Goal: Task Accomplishment & Management: Complete application form

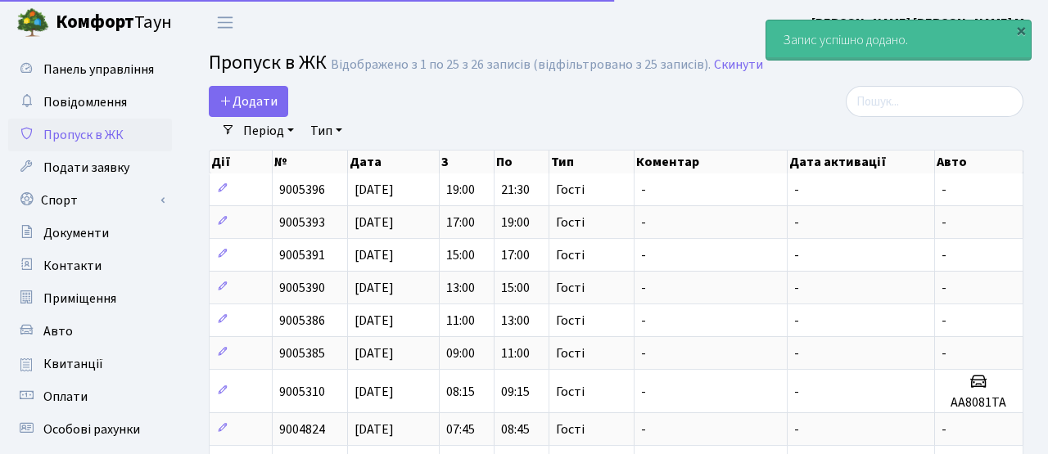
select select "25"
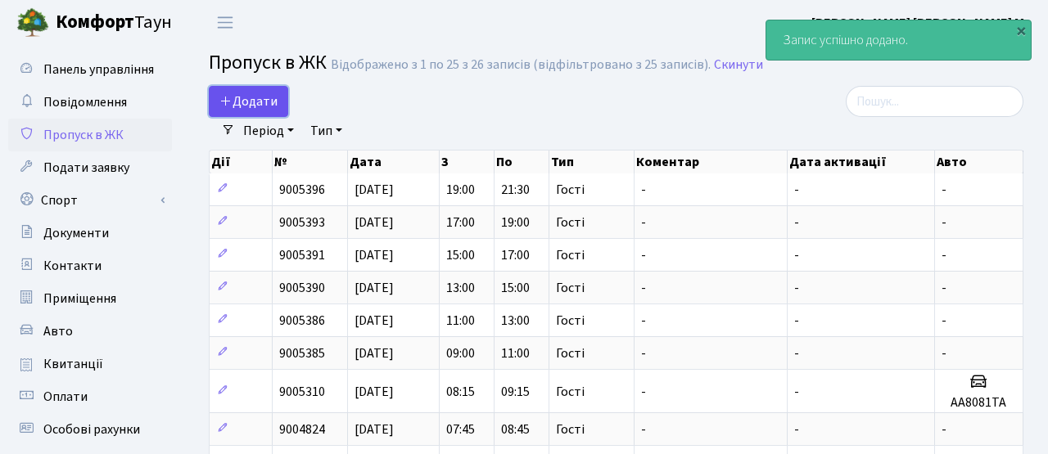
click at [253, 105] on span "Додати" at bounding box center [248, 101] width 58 height 18
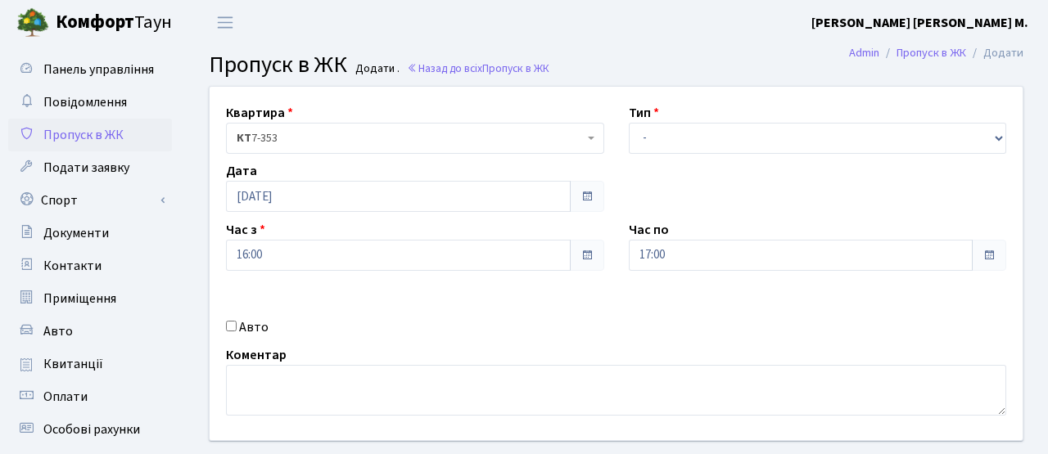
click at [246, 323] on label "Авто" at bounding box center [253, 328] width 29 height 20
click at [237, 323] on input "Авто" at bounding box center [231, 326] width 11 height 11
checkbox input "true"
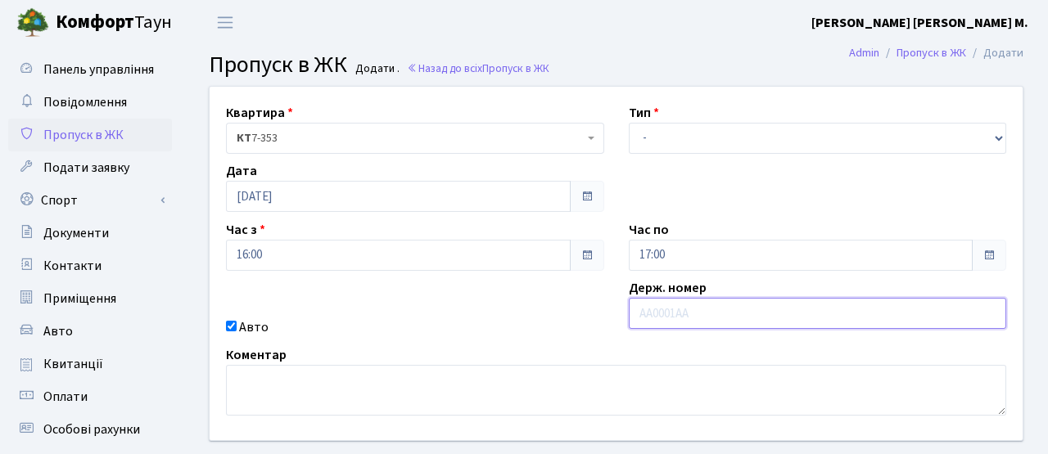
paste input "АІ4501НА"
type input "АІ4501НА"
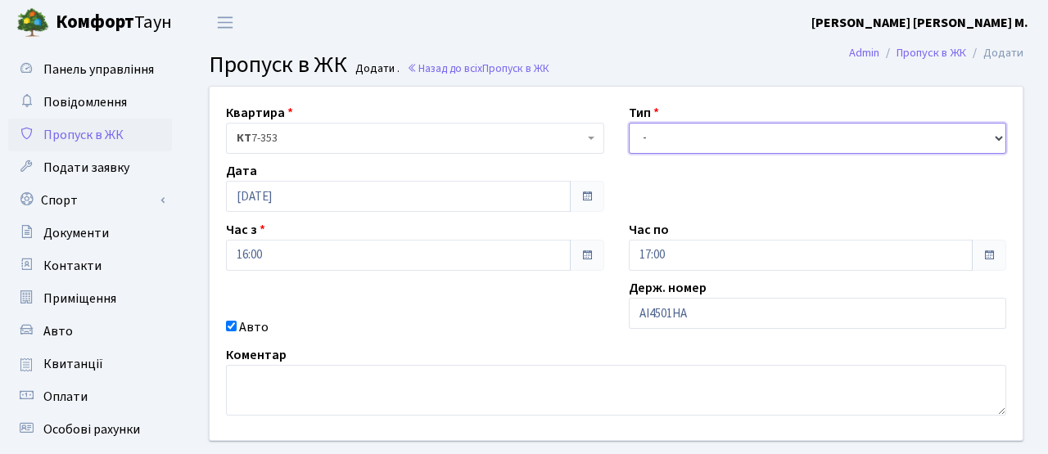
click at [700, 143] on select "- Доставка Таксі Гості Сервіс" at bounding box center [818, 138] width 378 height 31
select select "1"
click at [629, 123] on select "- Доставка Таксі Гості Сервіс" at bounding box center [818, 138] width 378 height 31
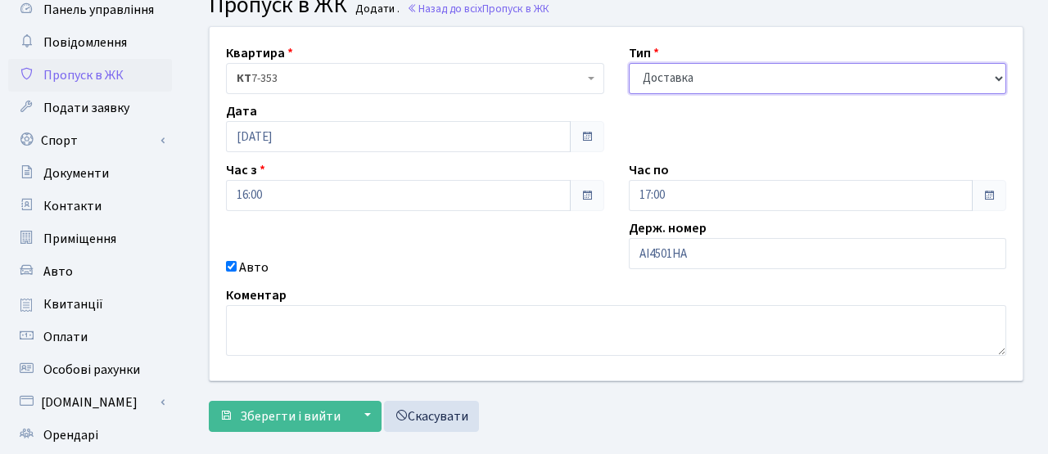
scroll to position [113, 0]
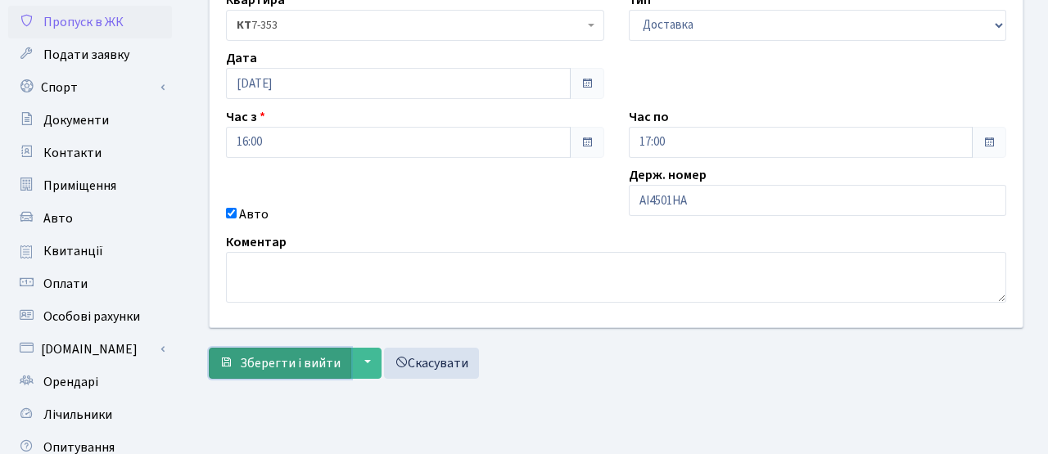
click at [324, 365] on span "Зберегти і вийти" at bounding box center [290, 363] width 101 height 18
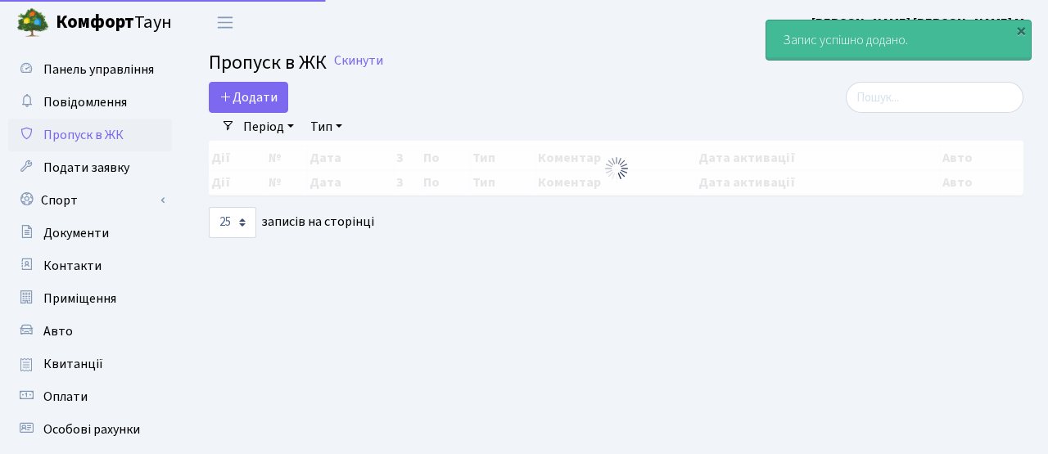
select select "25"
